Goal: Information Seeking & Learning: Learn about a topic

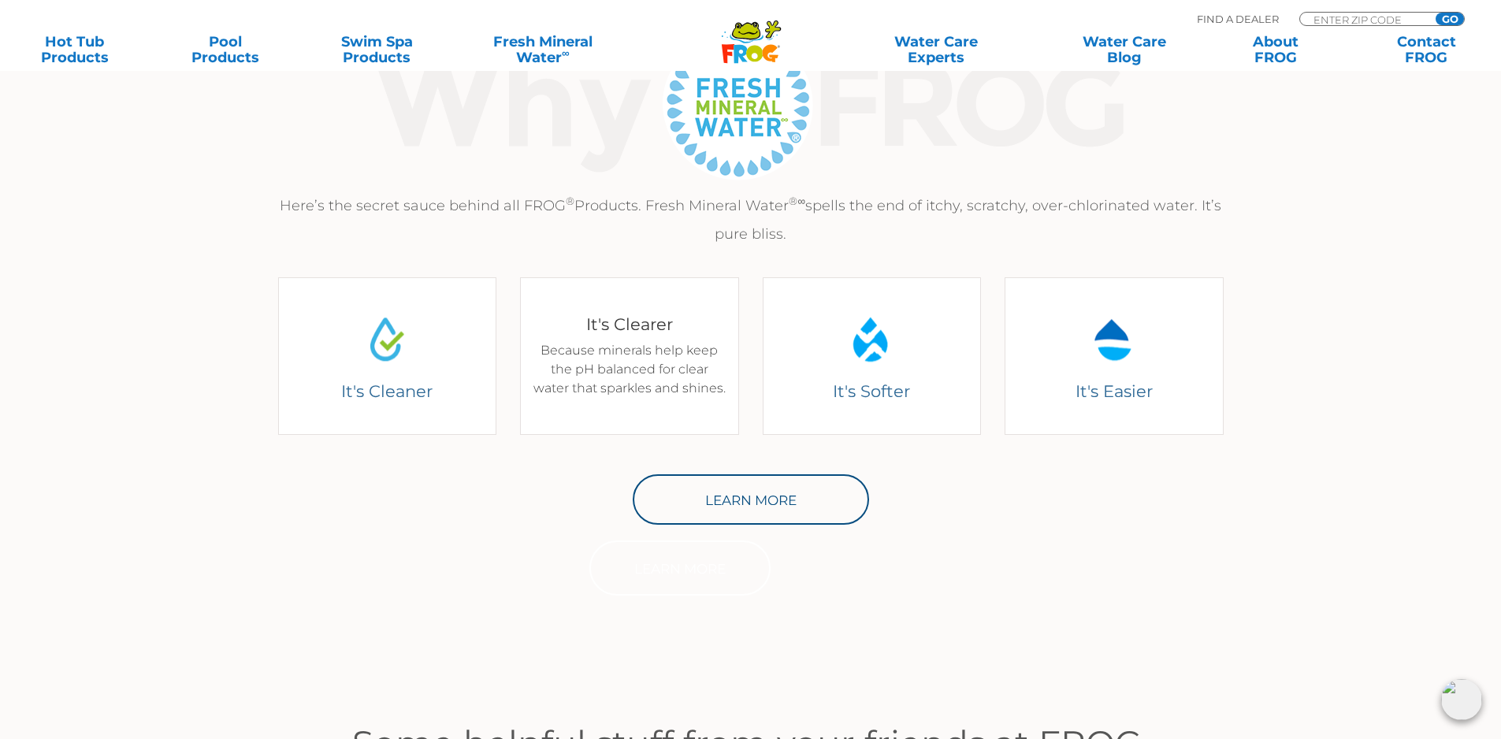
scroll to position [630, 0]
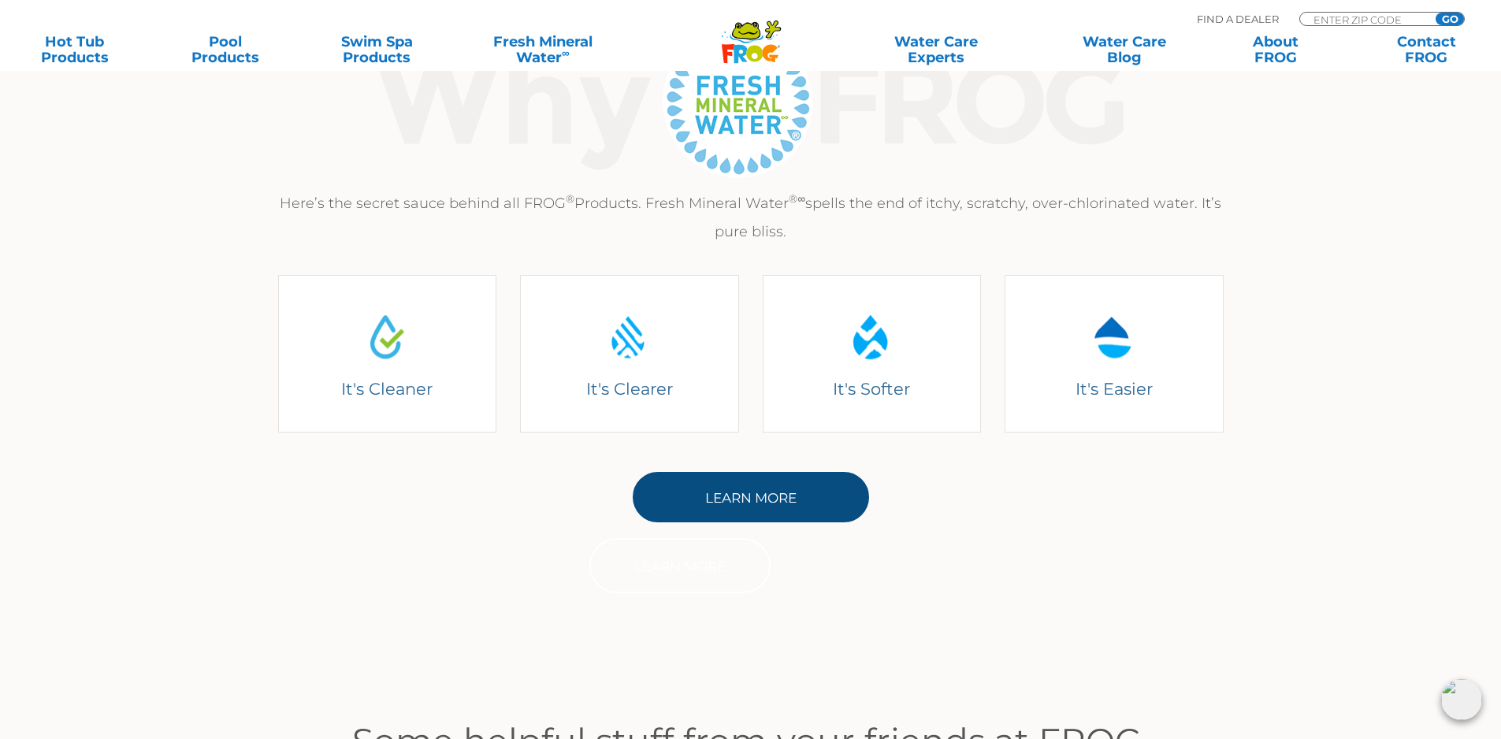
click at [776, 497] on link "Learn More" at bounding box center [751, 497] width 236 height 50
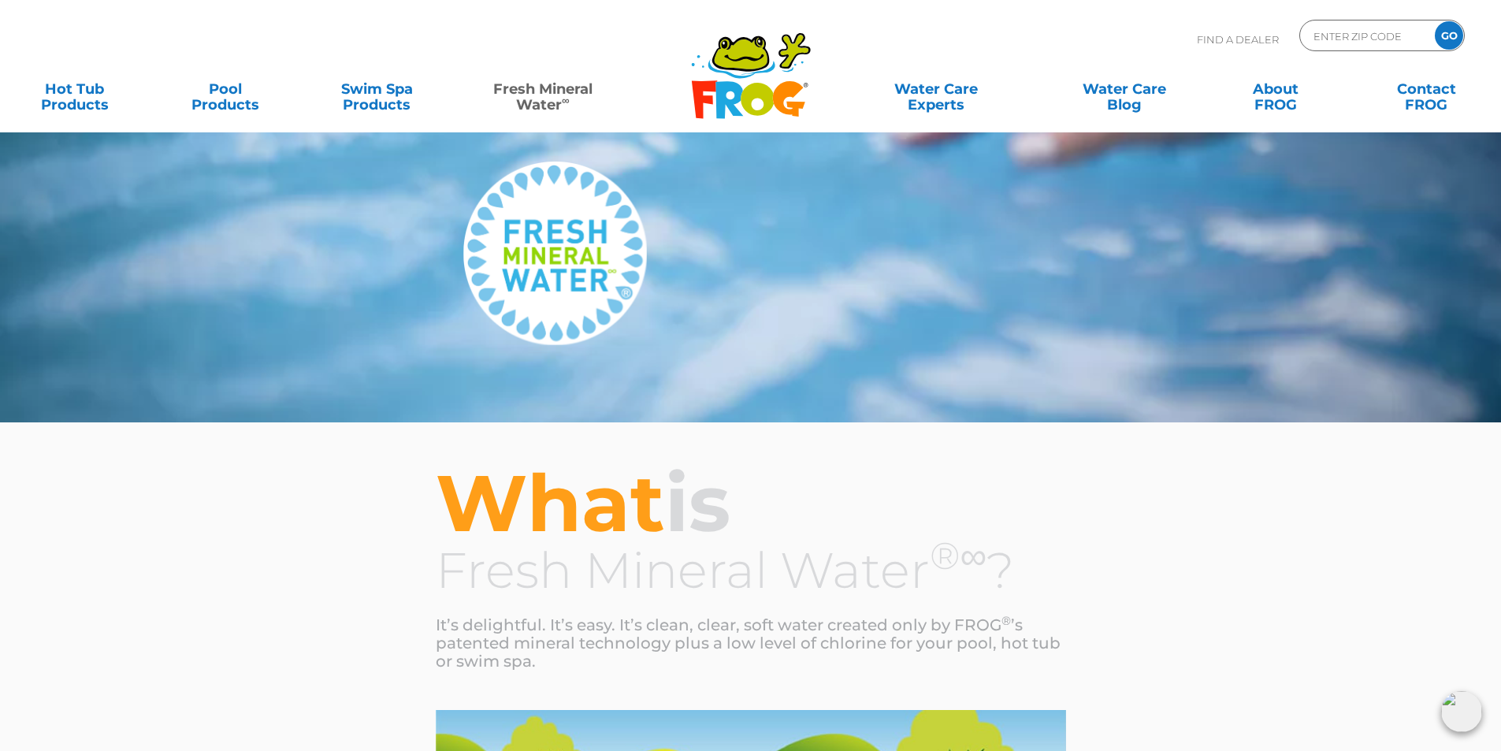
scroll to position [79, 0]
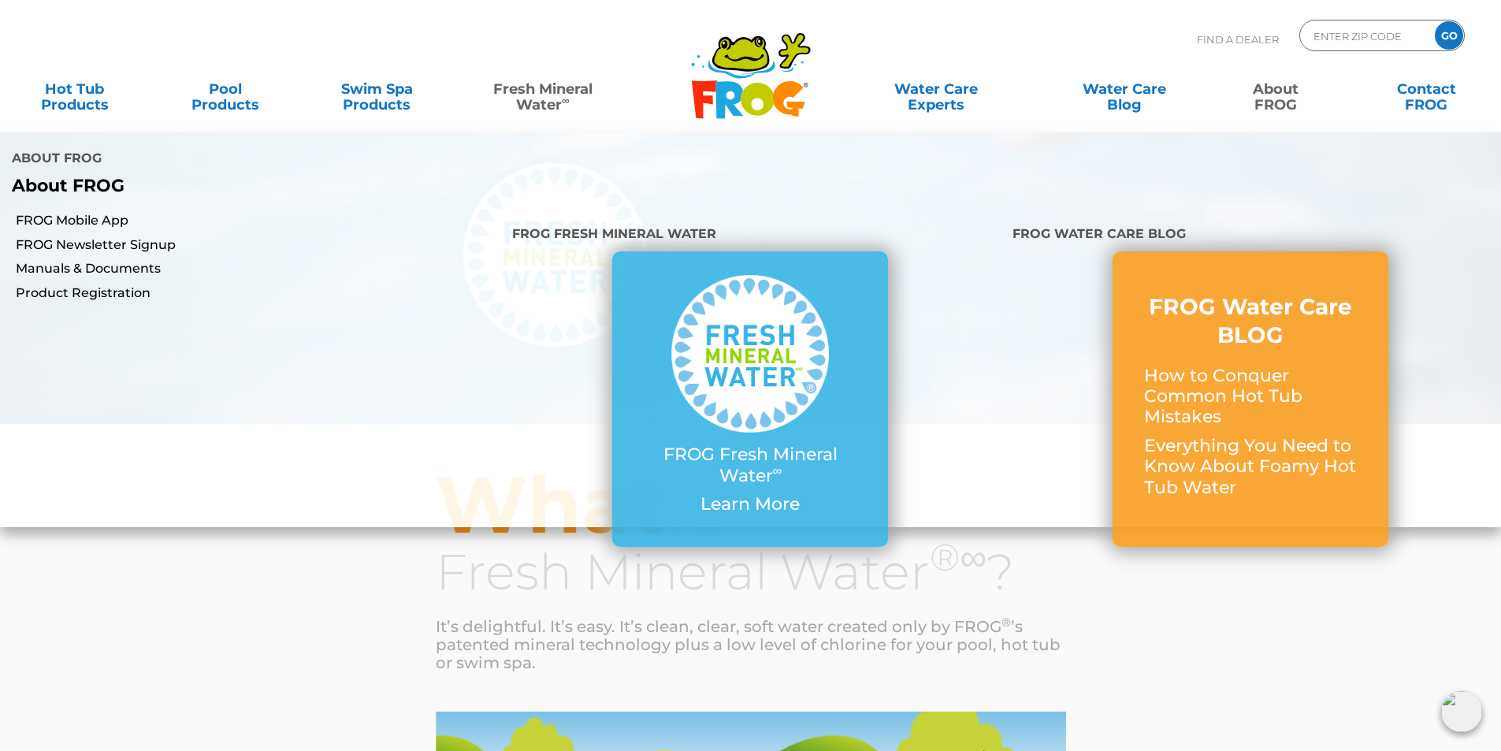
click at [1278, 98] on link "About FROG" at bounding box center [1275, 89] width 117 height 32
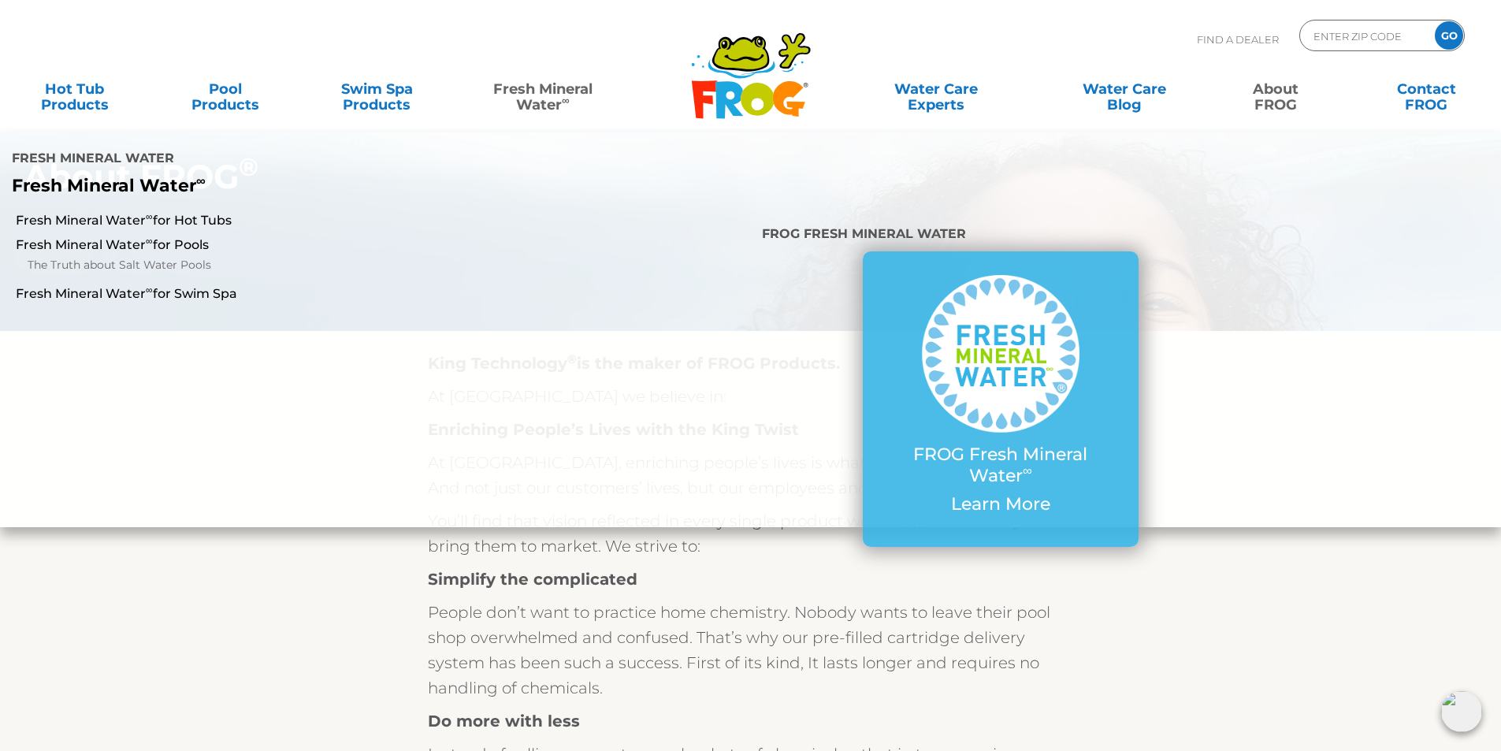
click at [540, 92] on link "Fresh Mineral Water ∞" at bounding box center [542, 89] width 147 height 32
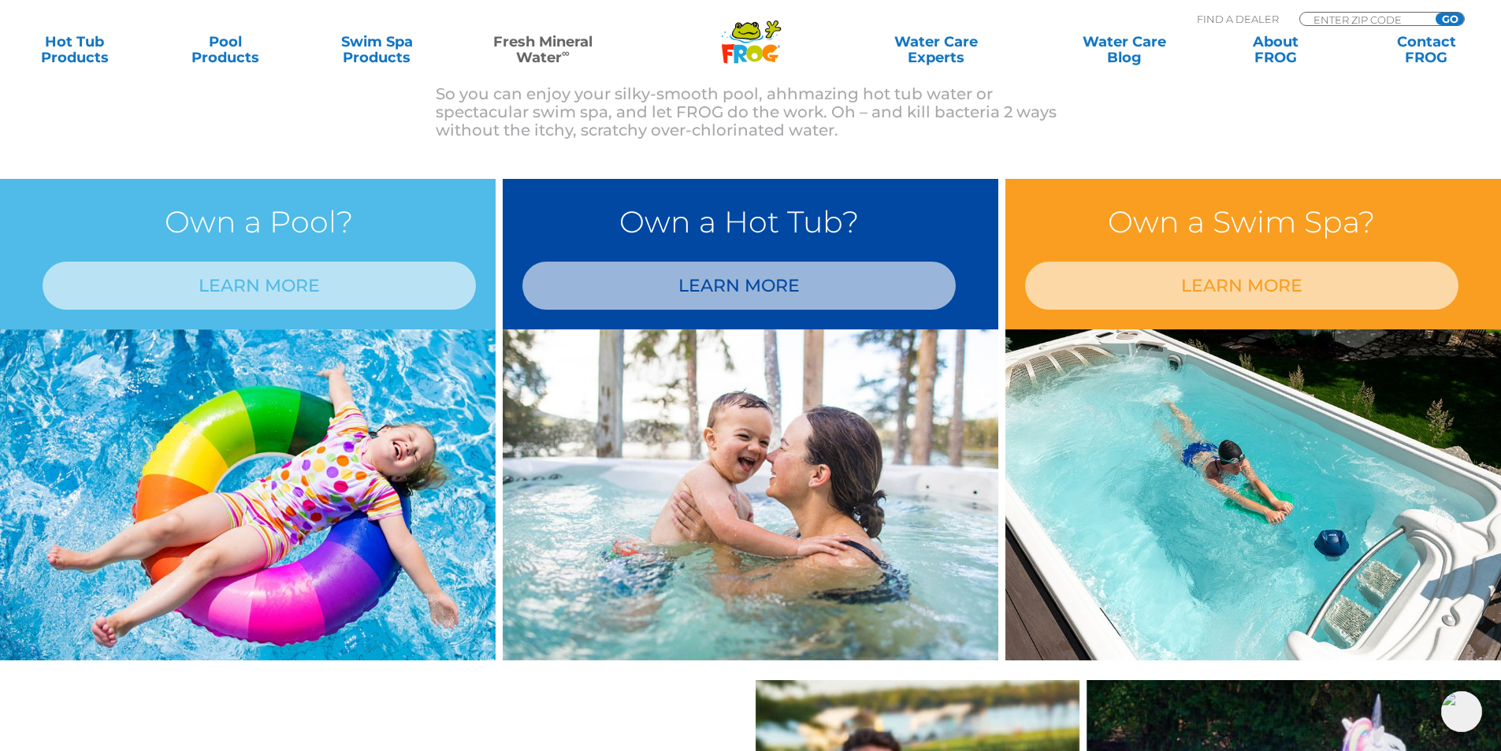
scroll to position [1261, 0]
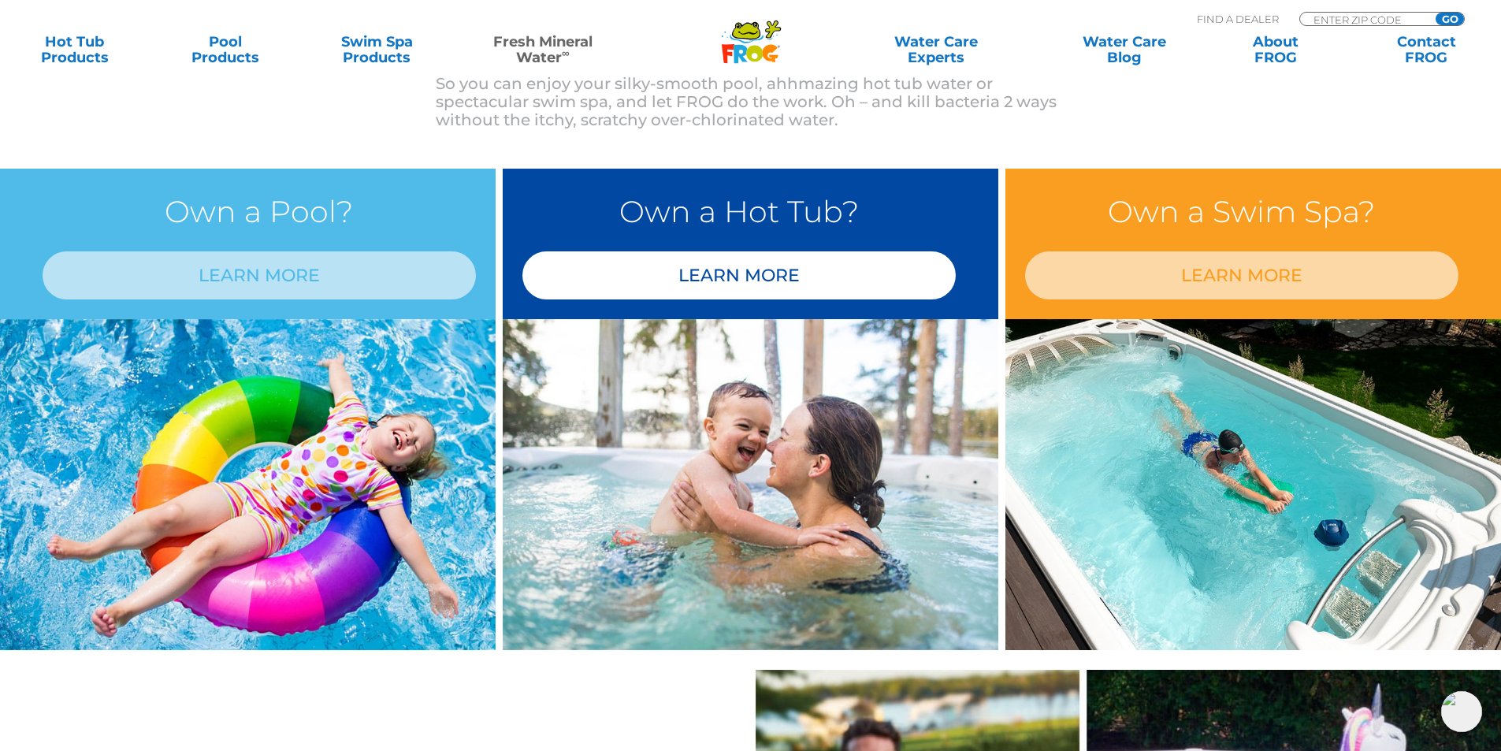
click at [741, 275] on link "LEARN MORE" at bounding box center [738, 275] width 433 height 48
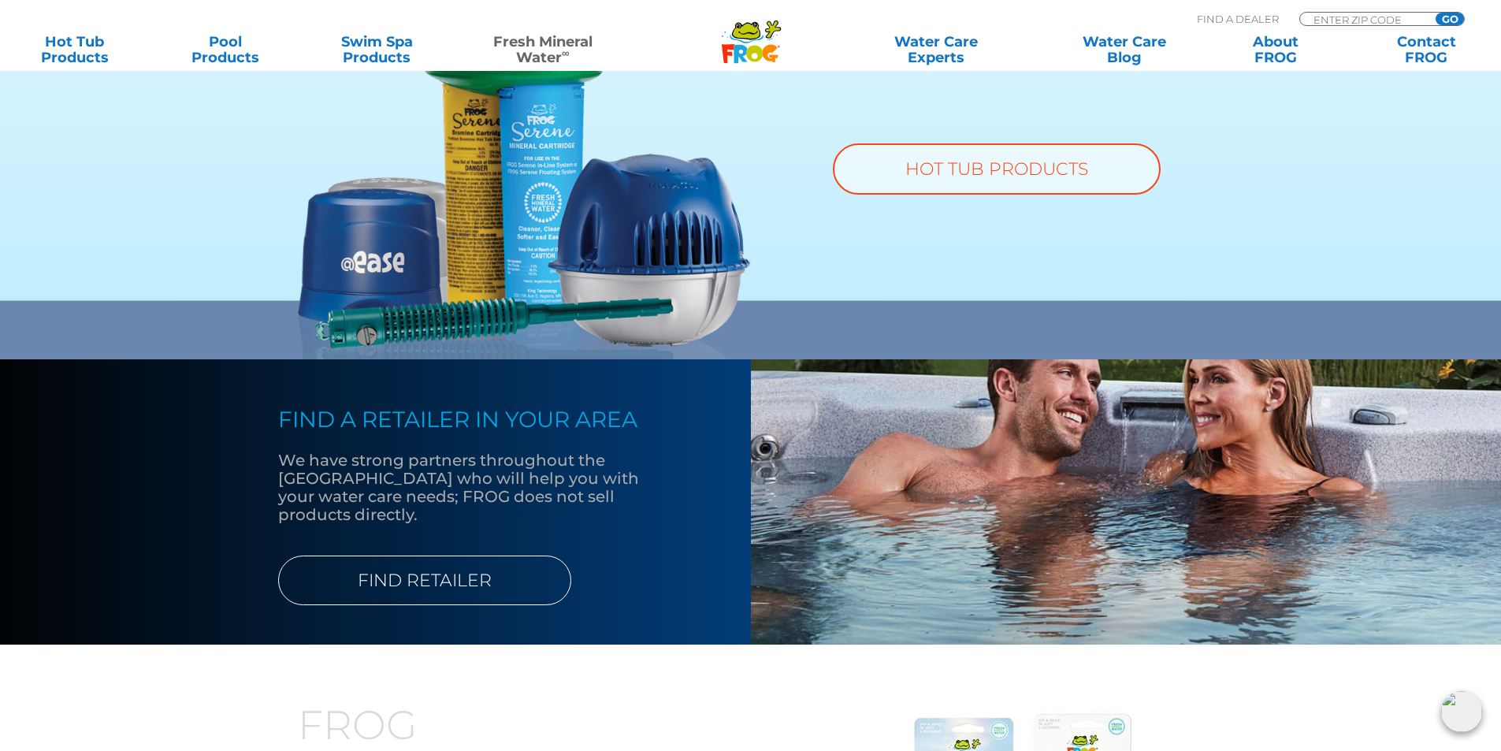
scroll to position [1340, 0]
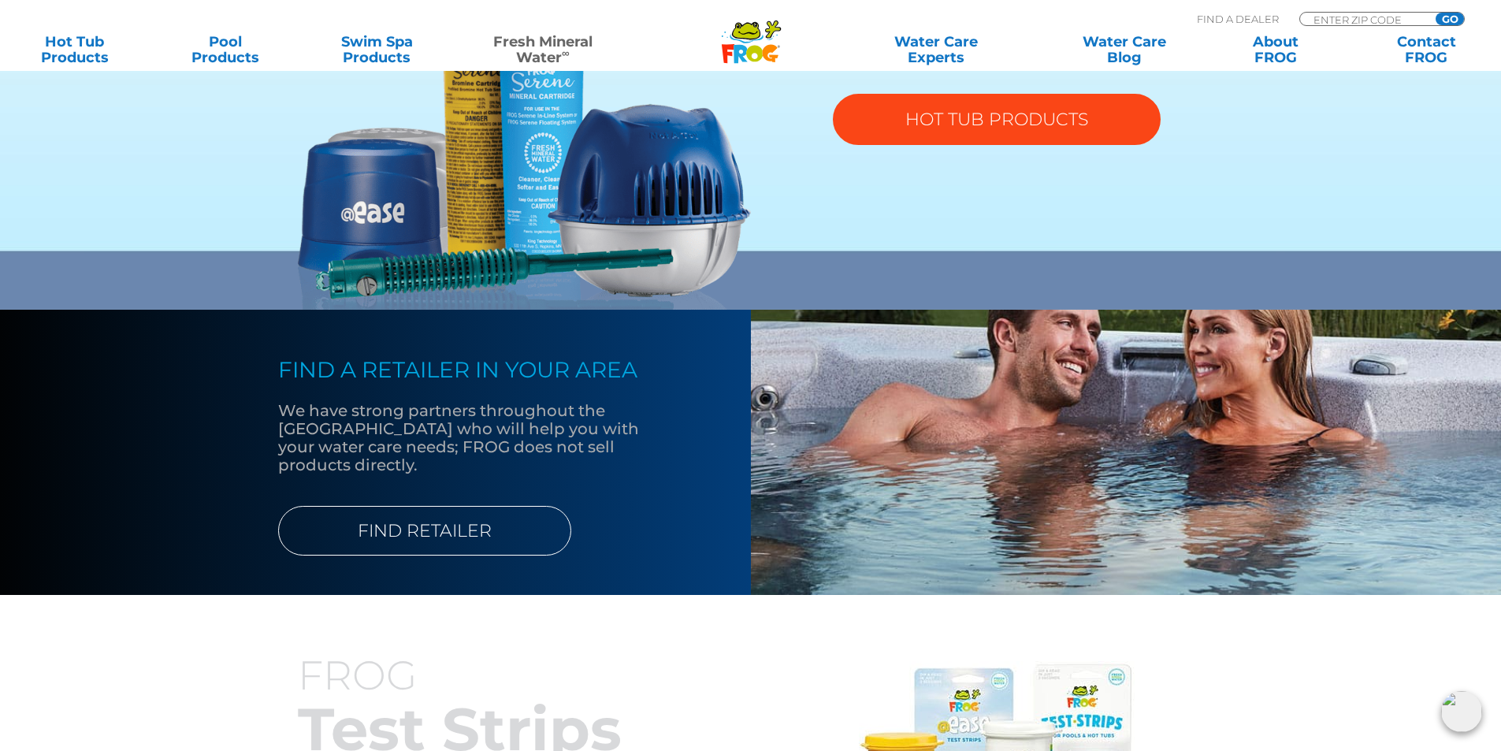
click at [1005, 117] on link "HOT TUB PRODUCTS" at bounding box center [997, 119] width 328 height 51
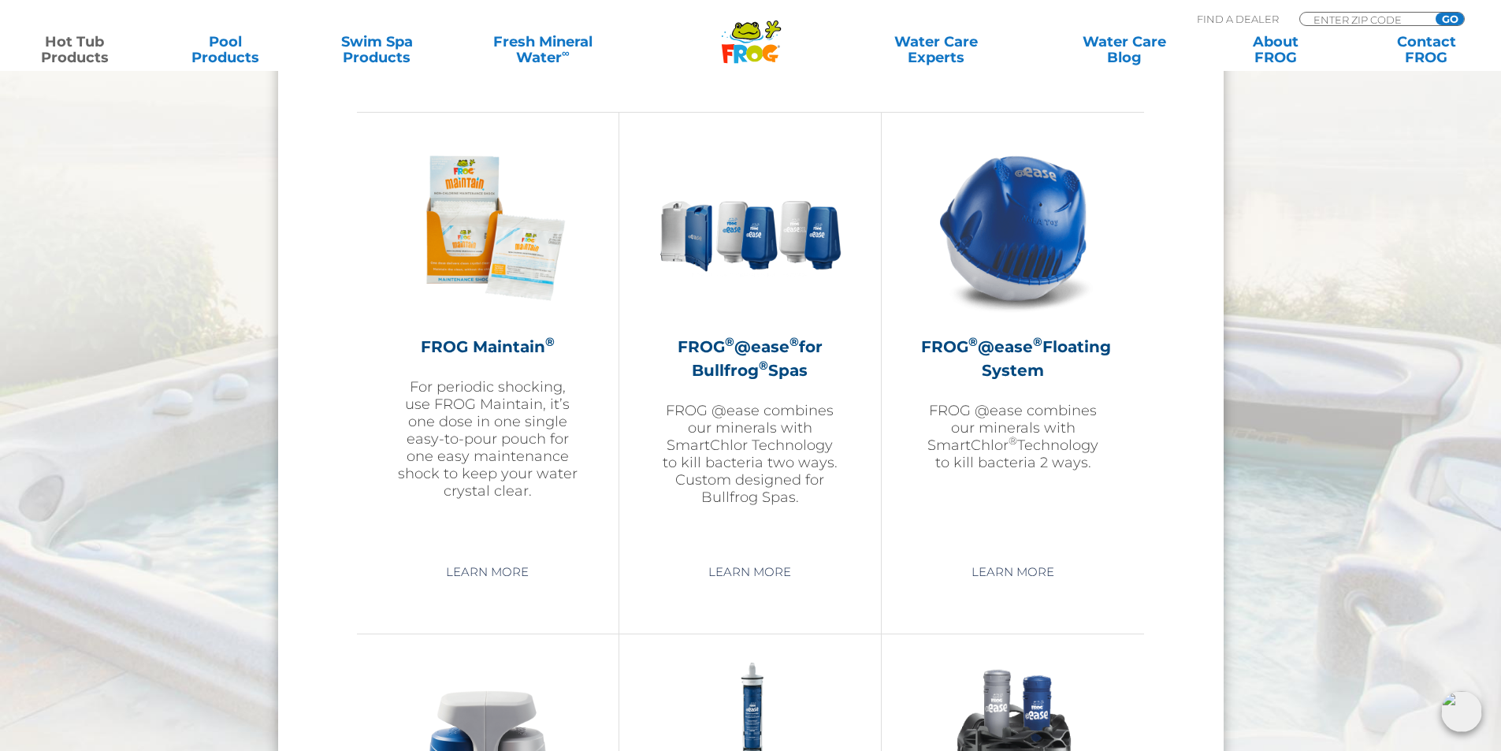
scroll to position [1734, 0]
click at [1014, 562] on link "Learn More" at bounding box center [1012, 571] width 119 height 28
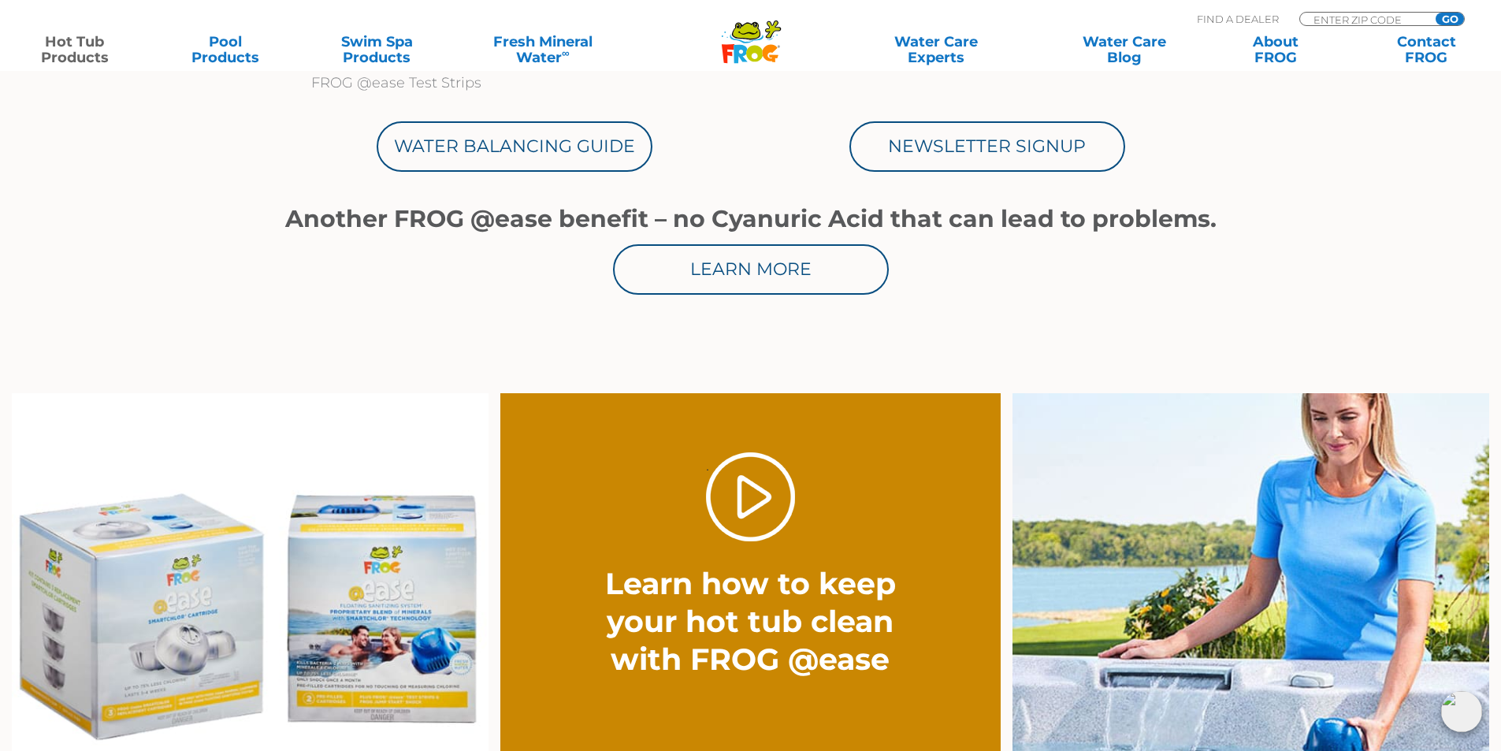
scroll to position [946, 0]
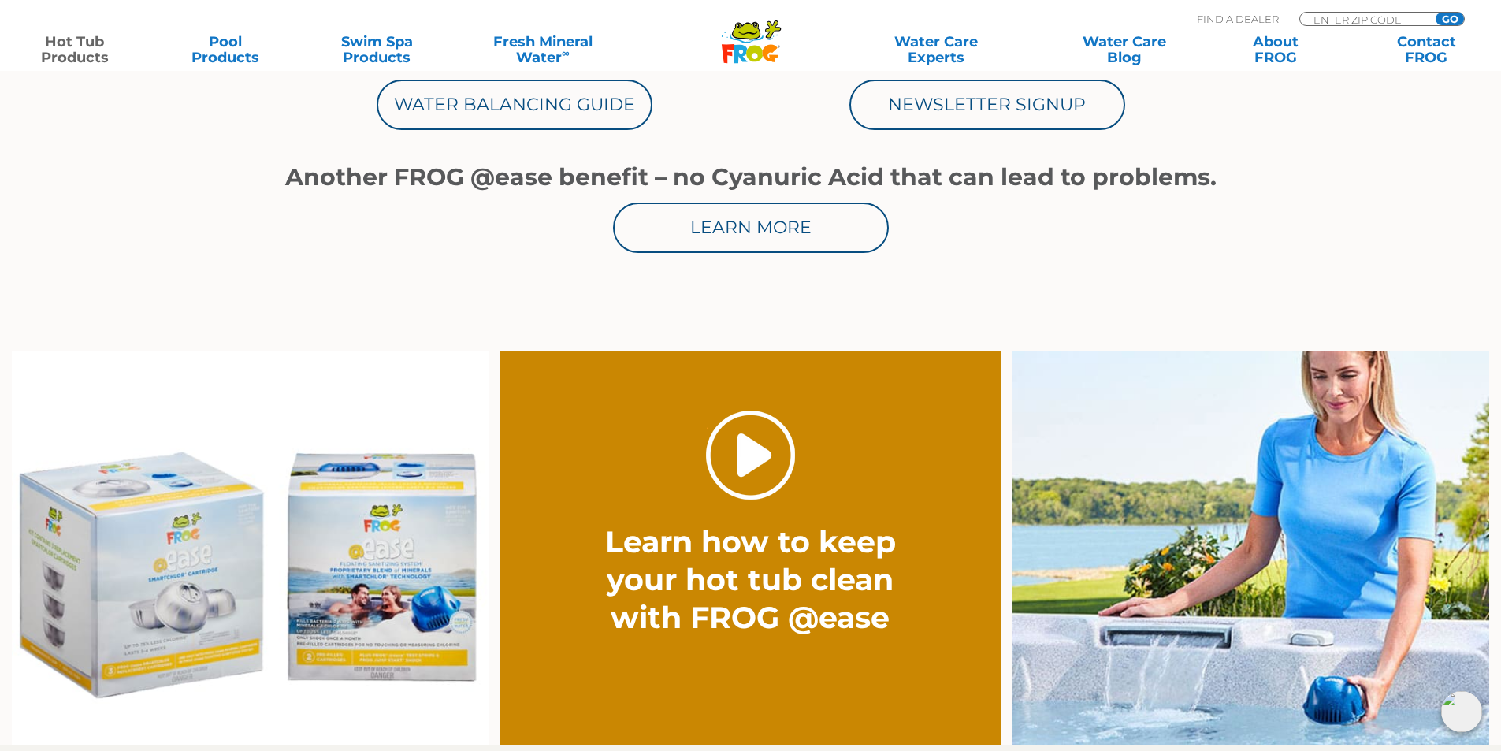
click at [751, 452] on link "." at bounding box center [750, 455] width 89 height 89
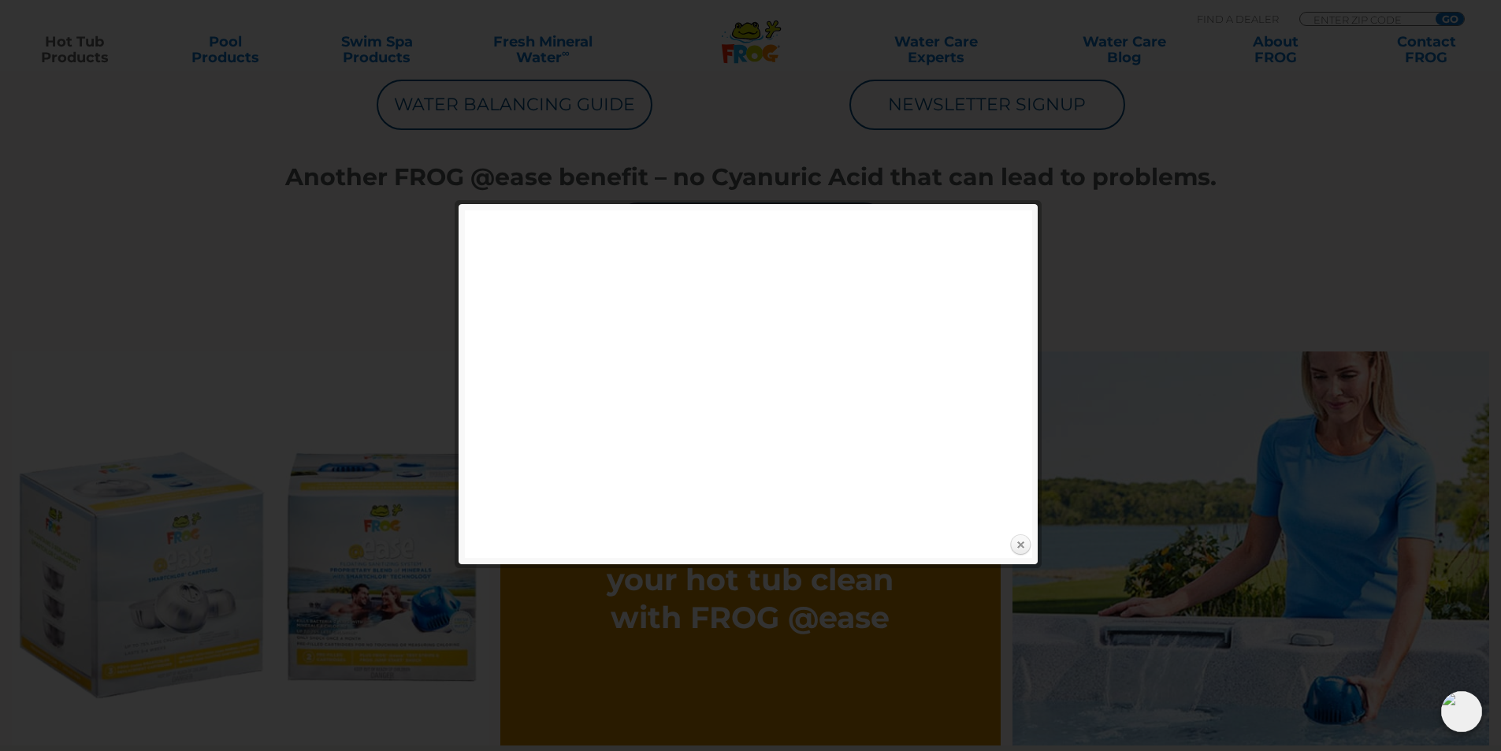
click at [1020, 544] on link "Close" at bounding box center [1021, 545] width 24 height 24
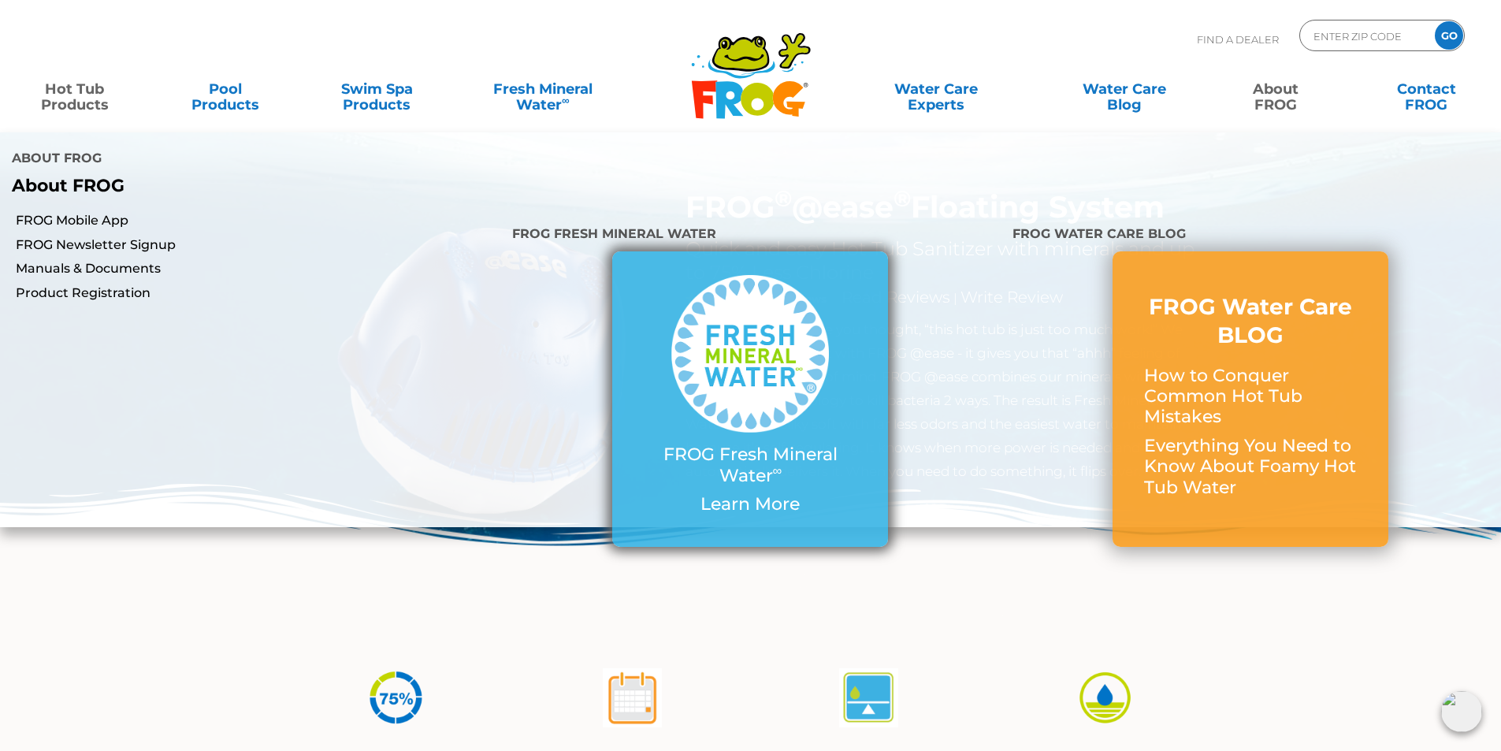
click at [760, 494] on p "Learn More" at bounding box center [750, 504] width 213 height 20
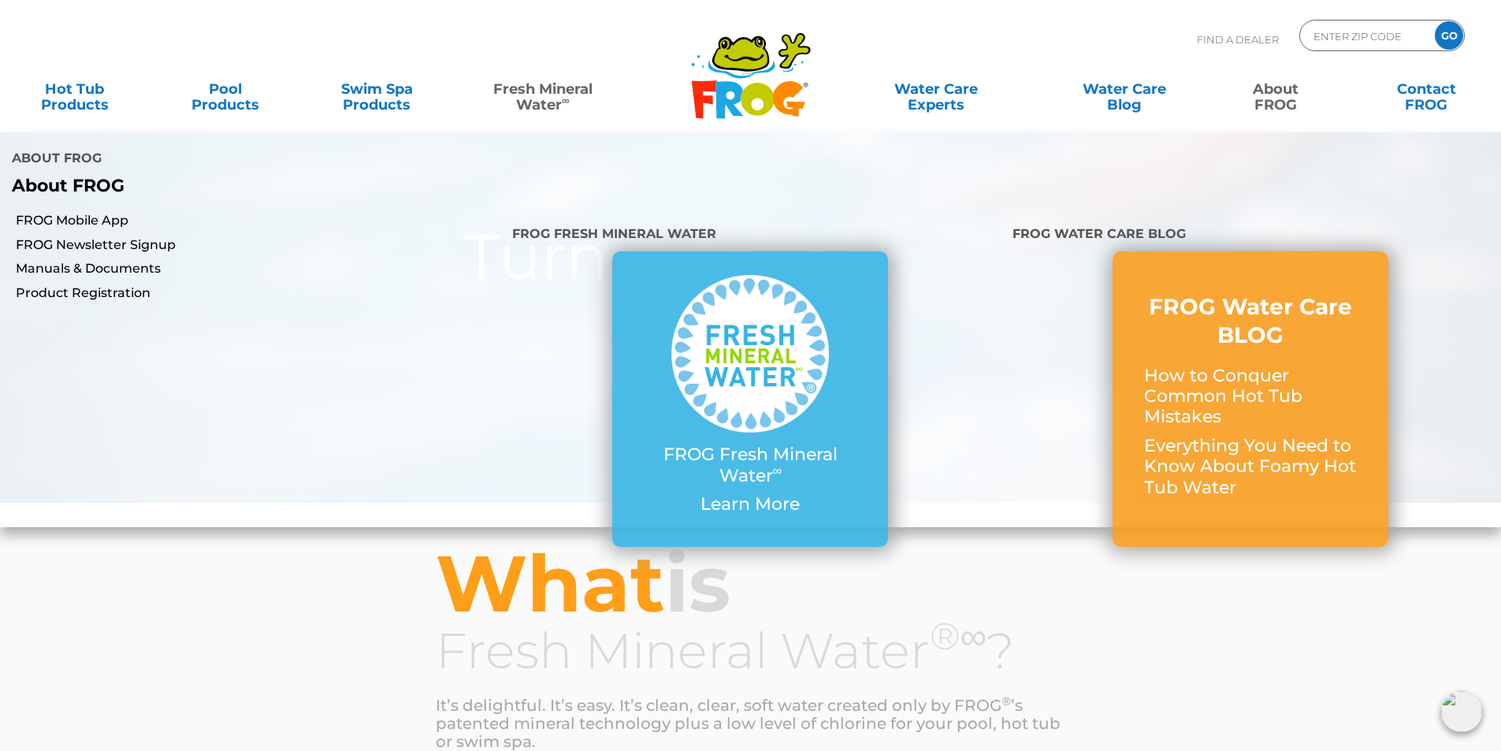
click at [1284, 90] on link "About FROG" at bounding box center [1275, 89] width 117 height 32
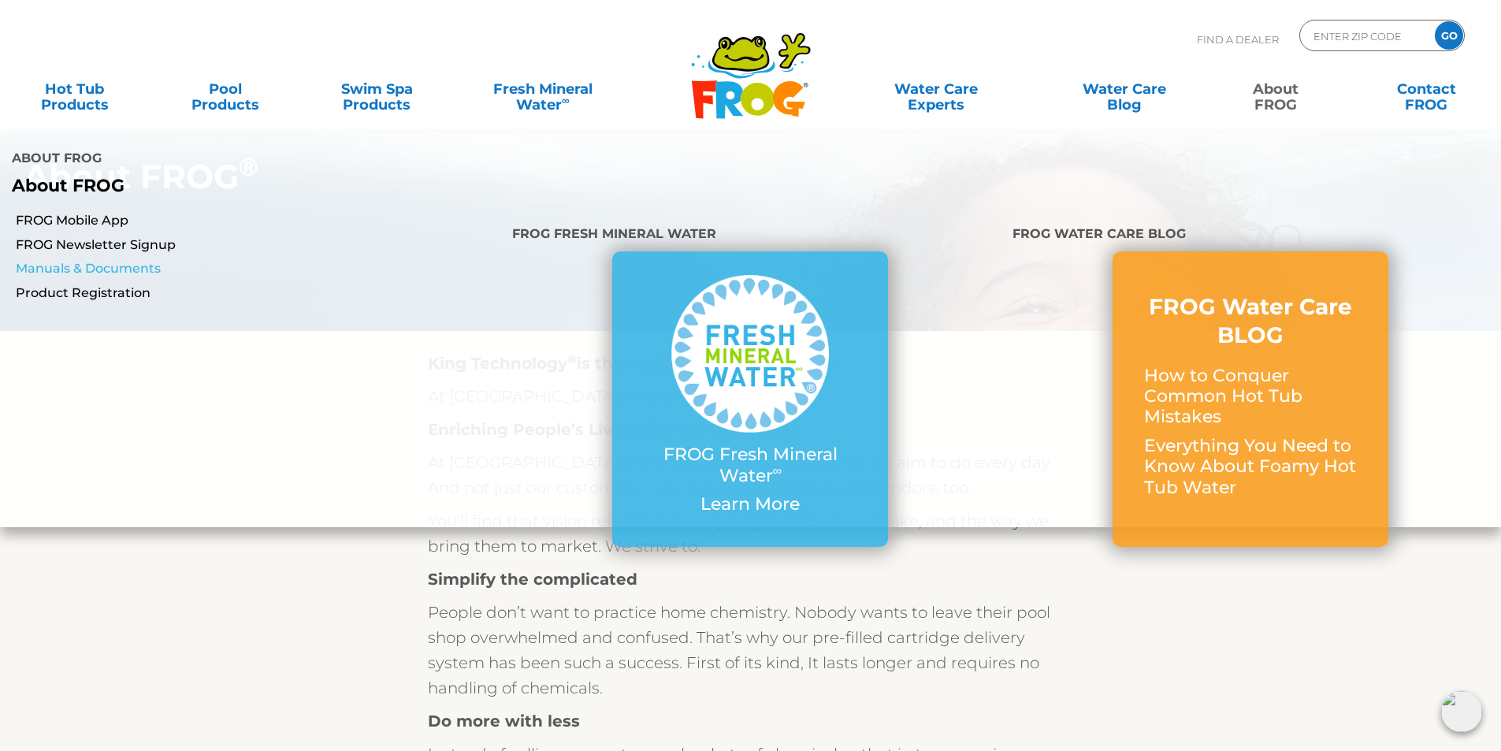
click at [80, 260] on link "Manuals & Documents" at bounding box center [258, 268] width 485 height 17
